Goal: Navigation & Orientation: Find specific page/section

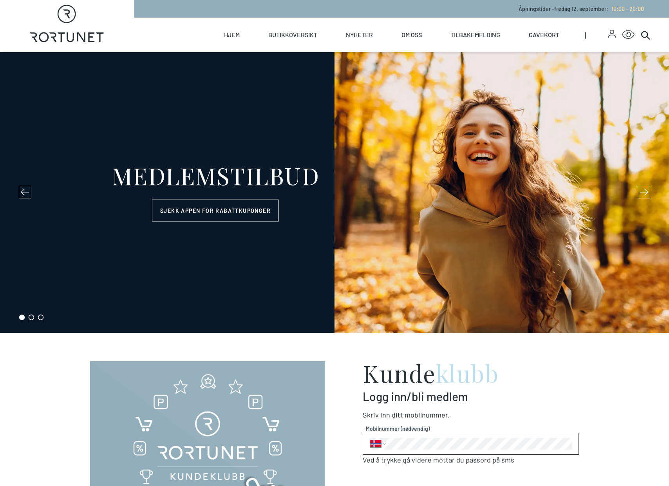
select select "NO"
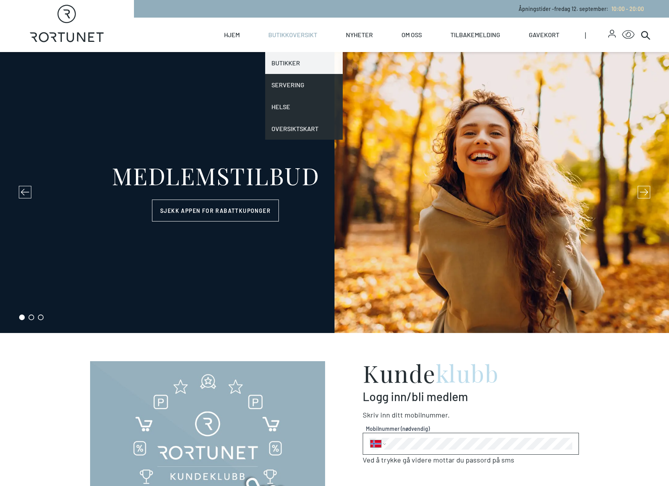
click at [297, 63] on link "Butikker" at bounding box center [304, 63] width 78 height 22
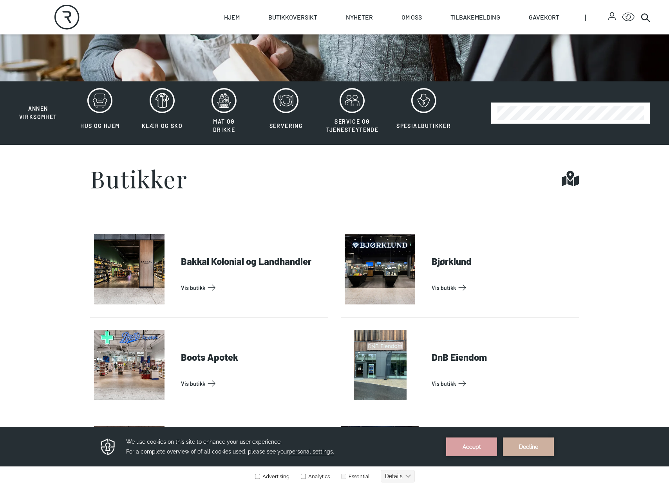
scroll to position [196, 0]
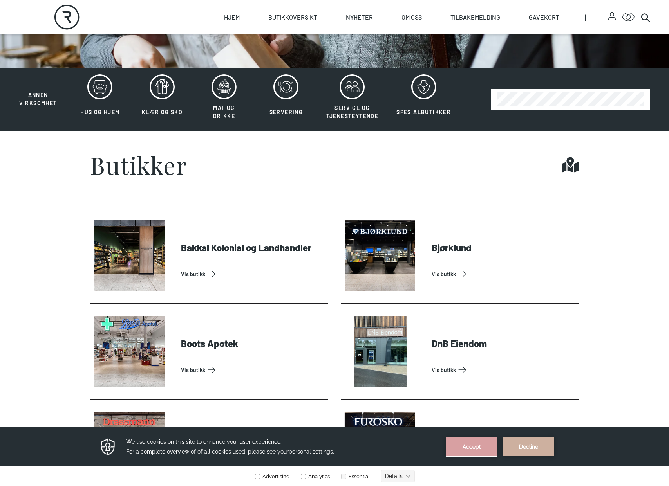
click at [481, 447] on button "Accept" at bounding box center [471, 447] width 51 height 19
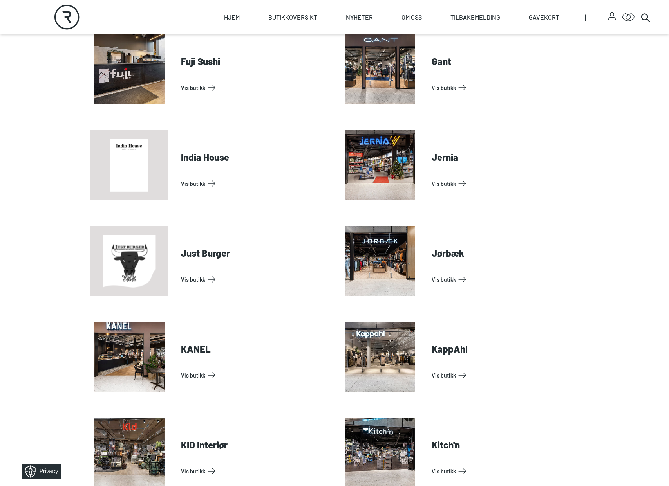
scroll to position [783, 0]
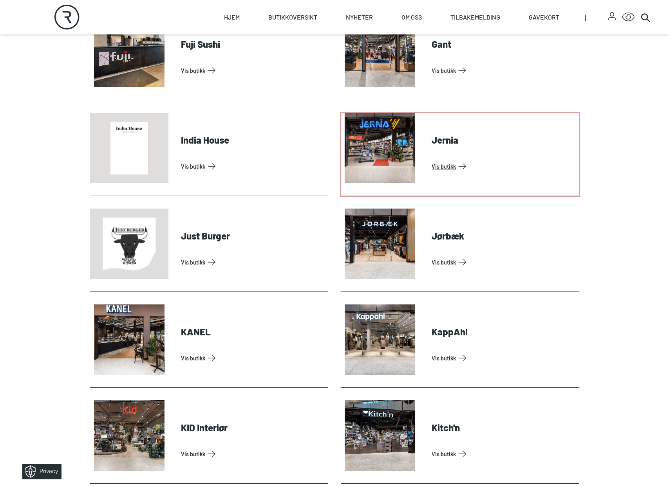
click at [446, 170] on link "Vis butikk" at bounding box center [503, 166] width 144 height 13
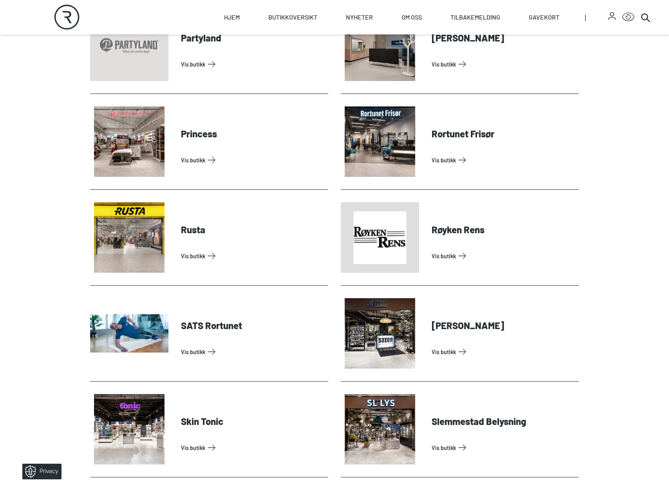
scroll to position [1840, 0]
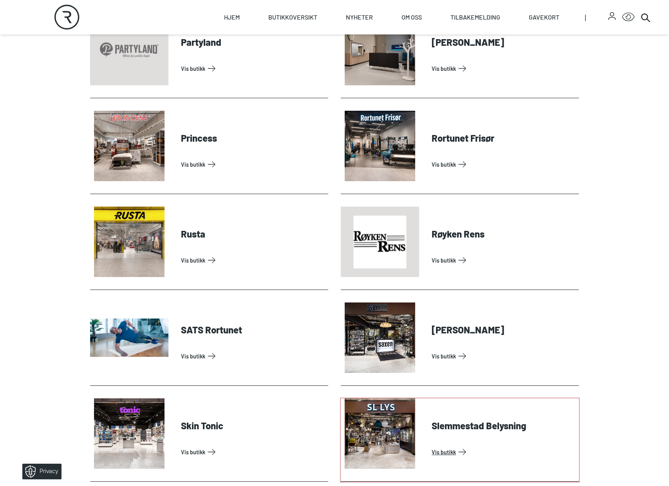
click at [431, 446] on link "Vis butikk" at bounding box center [503, 452] width 144 height 13
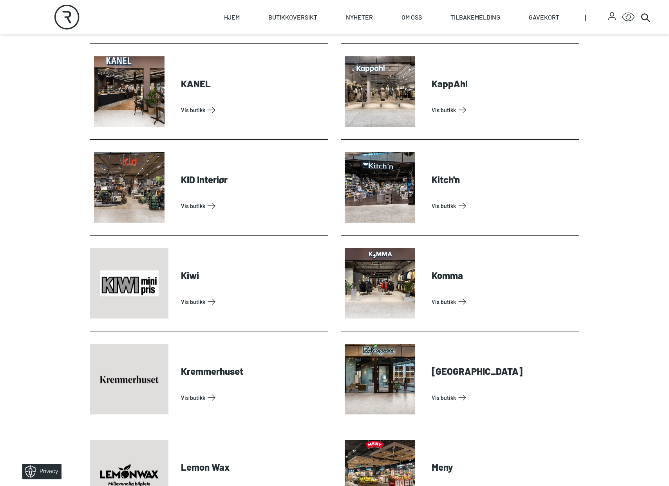
scroll to position [1018, 0]
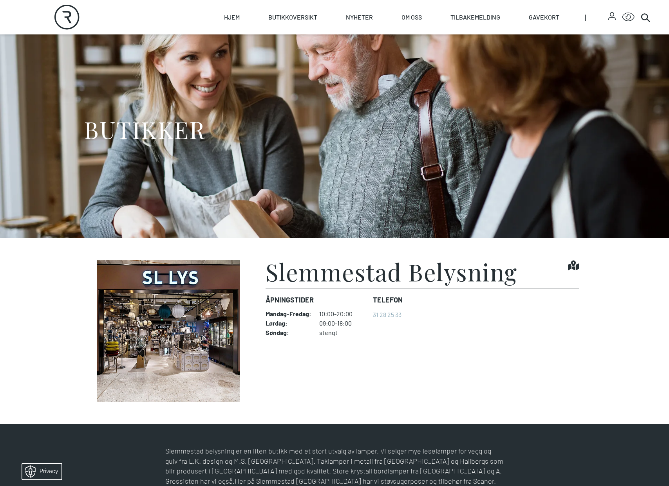
scroll to position [39, 0]
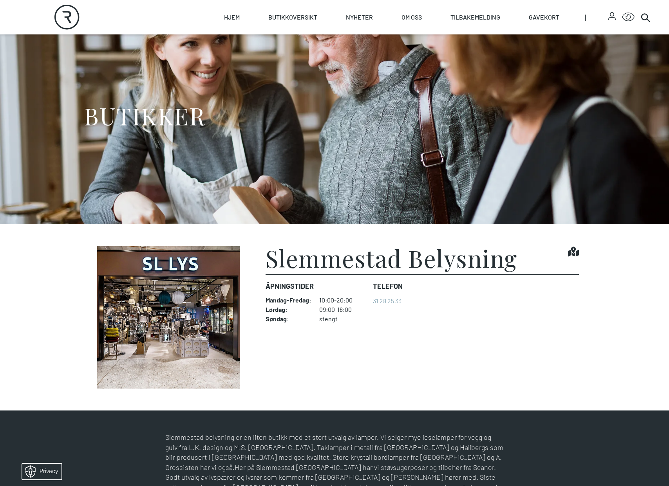
click at [168, 311] on img at bounding box center [168, 317] width 157 height 143
